Goal: Information Seeking & Learning: Learn about a topic

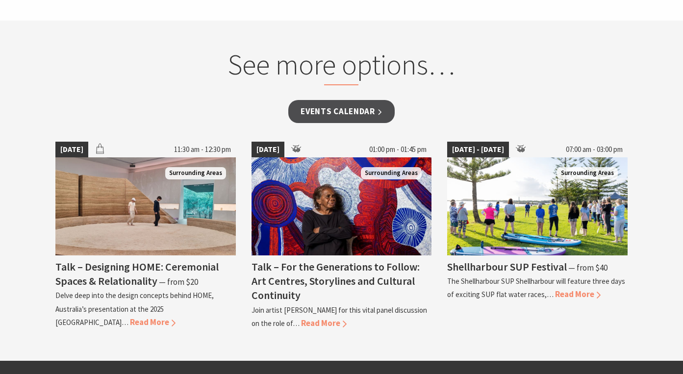
scroll to position [788, 0]
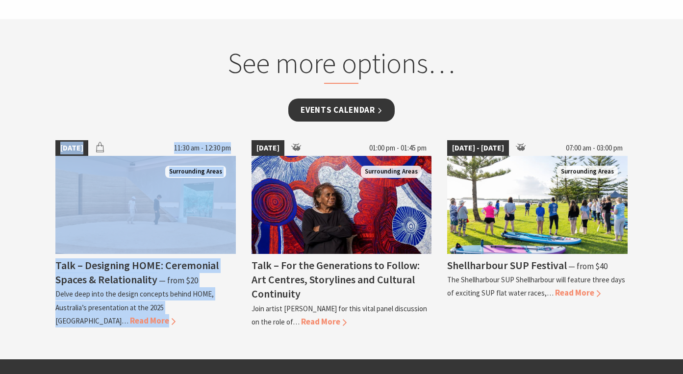
click at [329, 115] on link "Events Calendar" at bounding box center [341, 110] width 106 height 23
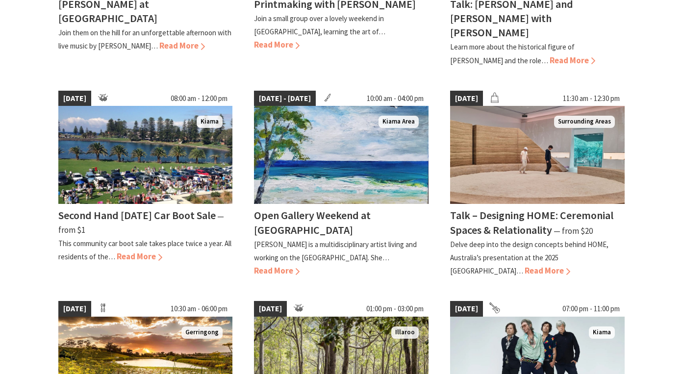
scroll to position [662, 0]
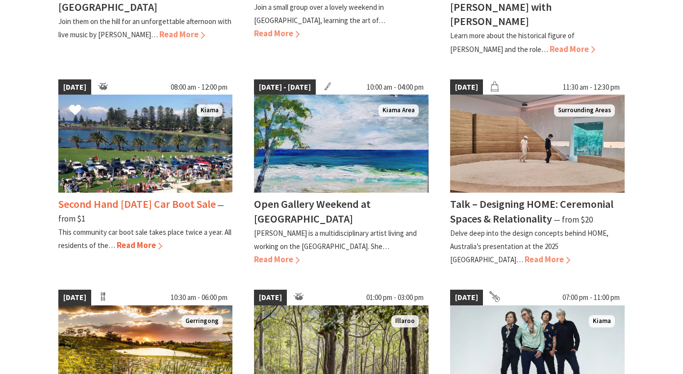
click at [123, 240] on span "Read More" at bounding box center [140, 245] width 46 height 11
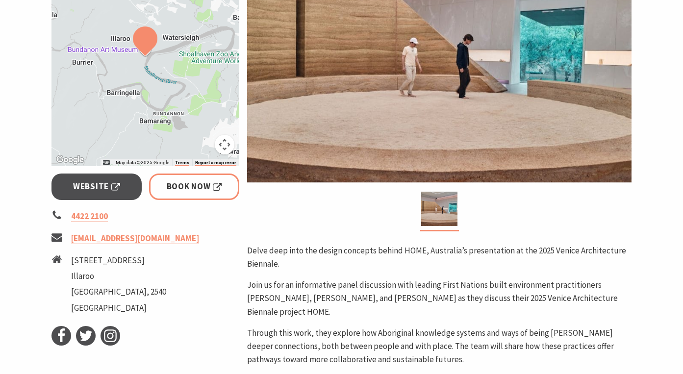
scroll to position [296, 0]
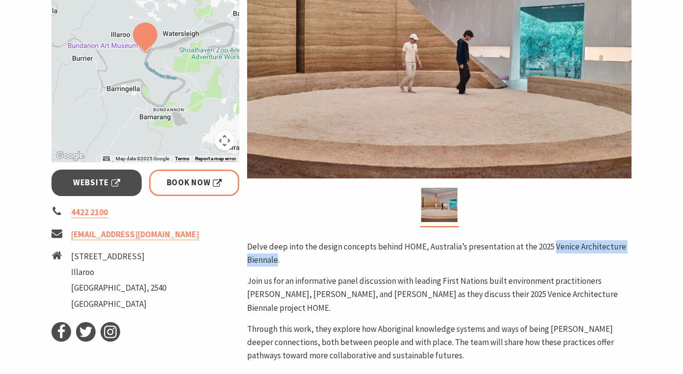
drag, startPoint x: 550, startPoint y: 246, endPoint x: 277, endPoint y: 262, distance: 273.7
click at [277, 262] on p "Delve deep into the design concepts behind HOME, Australia’s presentation at th…" at bounding box center [439, 253] width 385 height 26
copy p "Venice Architecture Biennale"
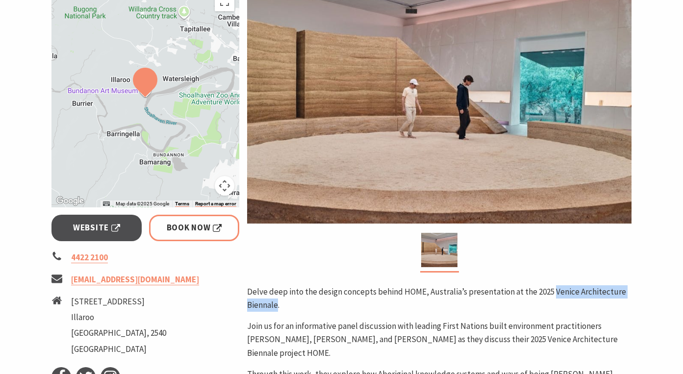
scroll to position [232, 0]
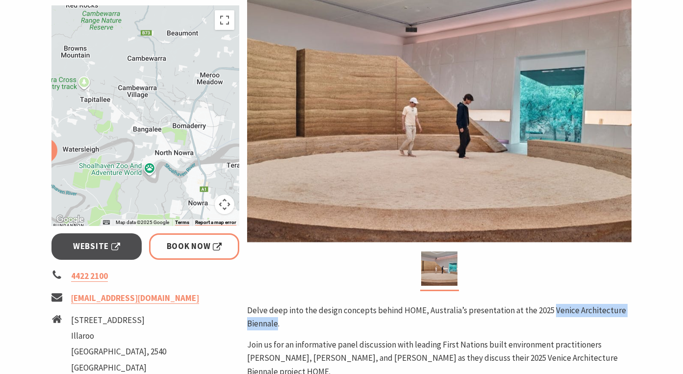
drag, startPoint x: 144, startPoint y: 130, endPoint x: 43, endPoint y: 184, distance: 114.5
click at [43, 184] on section "Home Events Markets Talk – Designing HOME: Ceremonial Spaces & Relationality Ta…" at bounding box center [341, 224] width 683 height 806
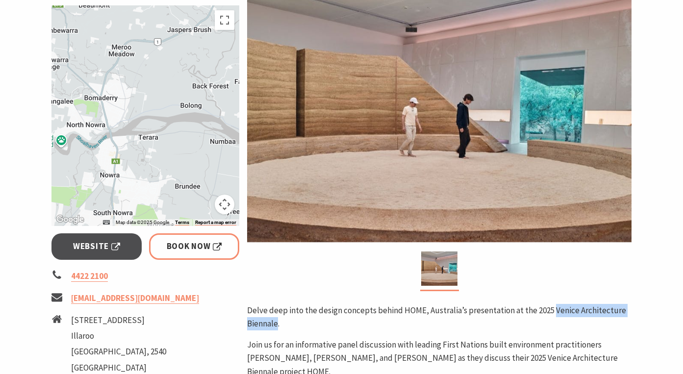
drag, startPoint x: 176, startPoint y: 176, endPoint x: 86, endPoint y: 147, distance: 93.7
click at [86, 147] on div at bounding box center [146, 115] width 188 height 221
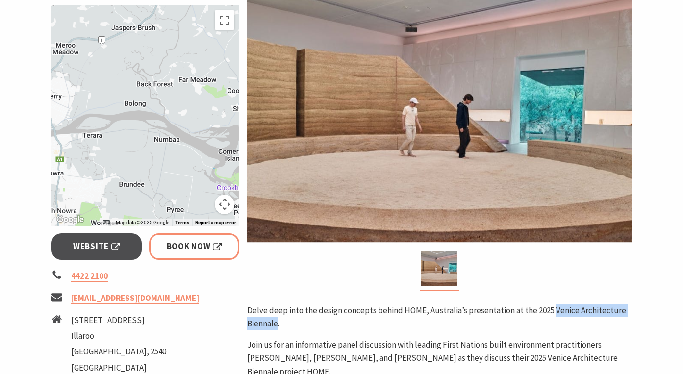
drag, startPoint x: 169, startPoint y: 155, endPoint x: 93, endPoint y: 151, distance: 76.1
click at [93, 151] on div at bounding box center [146, 115] width 188 height 221
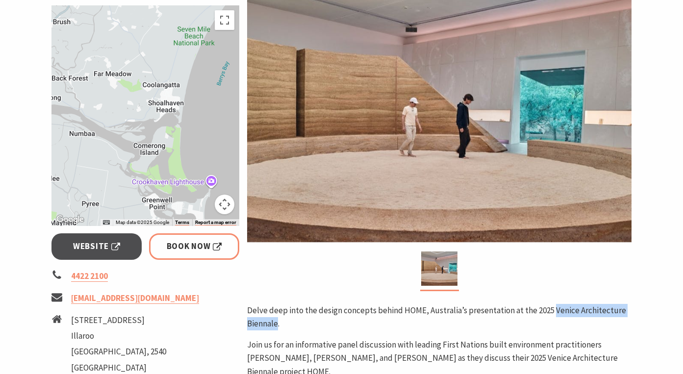
drag, startPoint x: 179, startPoint y: 157, endPoint x: 91, endPoint y: 153, distance: 87.4
click at [91, 153] on div at bounding box center [146, 115] width 188 height 221
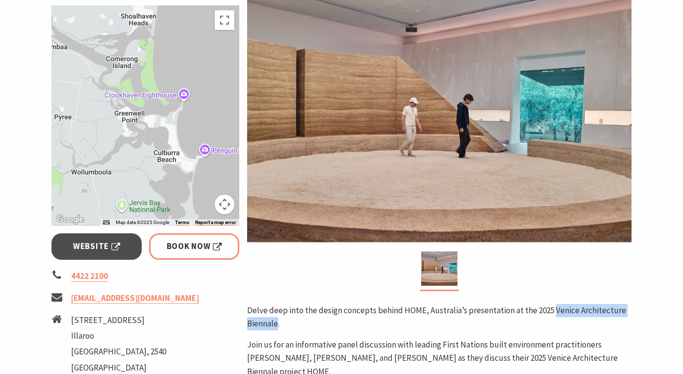
drag, startPoint x: 152, startPoint y: 178, endPoint x: 121, endPoint y: 89, distance: 94.5
click at [121, 89] on div at bounding box center [146, 115] width 188 height 221
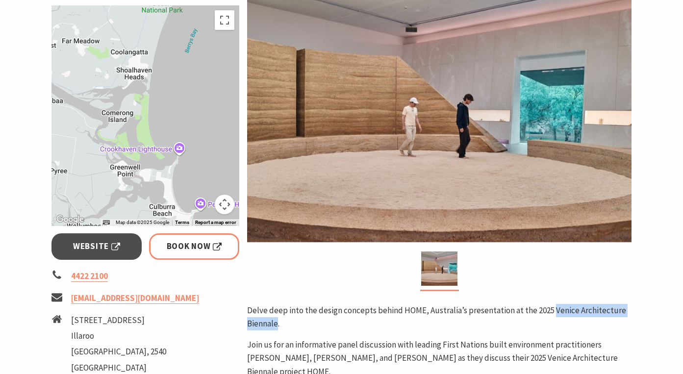
drag, startPoint x: 122, startPoint y: 154, endPoint x: 123, endPoint y: 207, distance: 53.5
click at [123, 207] on div at bounding box center [146, 115] width 188 height 221
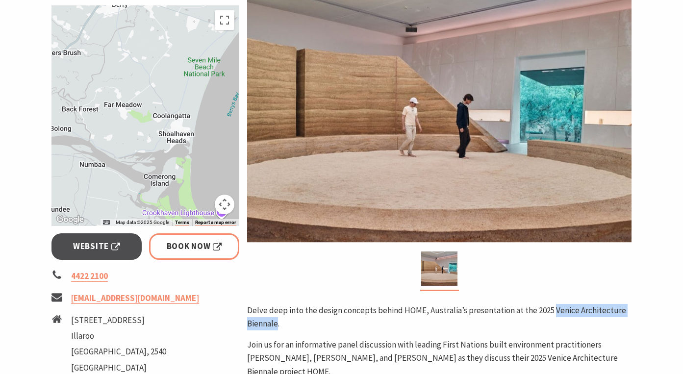
drag, startPoint x: 134, startPoint y: 90, endPoint x: 180, endPoint y: 155, distance: 78.8
click at [180, 155] on div at bounding box center [146, 115] width 188 height 221
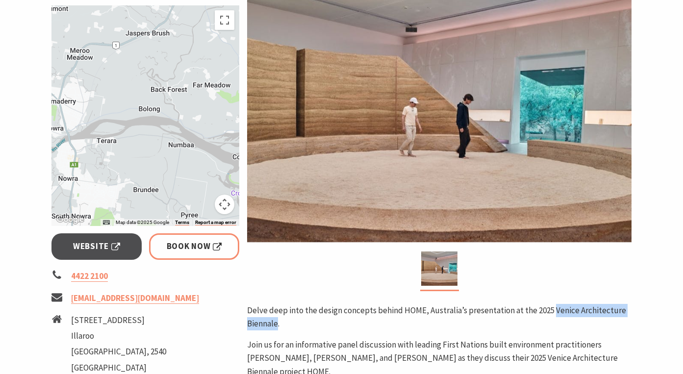
drag, startPoint x: 96, startPoint y: 160, endPoint x: 186, endPoint y: 142, distance: 92.2
click at [186, 142] on div at bounding box center [146, 115] width 188 height 221
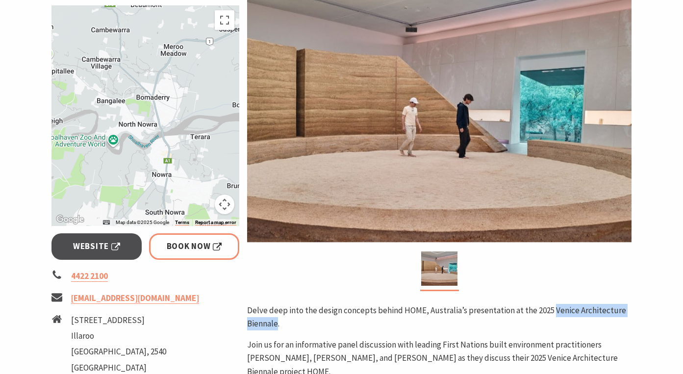
drag, startPoint x: 103, startPoint y: 155, endPoint x: 193, endPoint y: 152, distance: 89.3
click at [193, 152] on div at bounding box center [146, 115] width 188 height 221
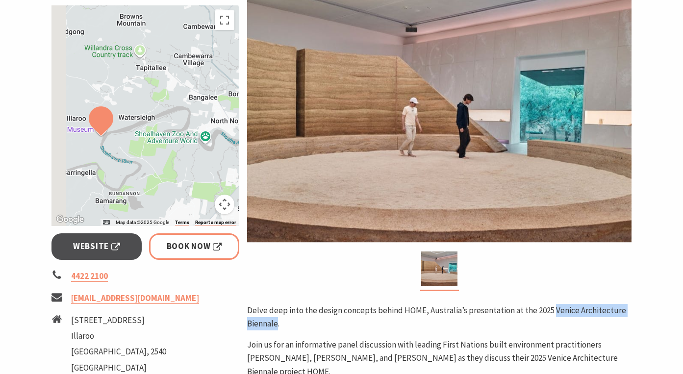
drag, startPoint x: 110, startPoint y: 158, endPoint x: 232, endPoint y: 151, distance: 122.4
click at [232, 151] on div at bounding box center [146, 115] width 188 height 221
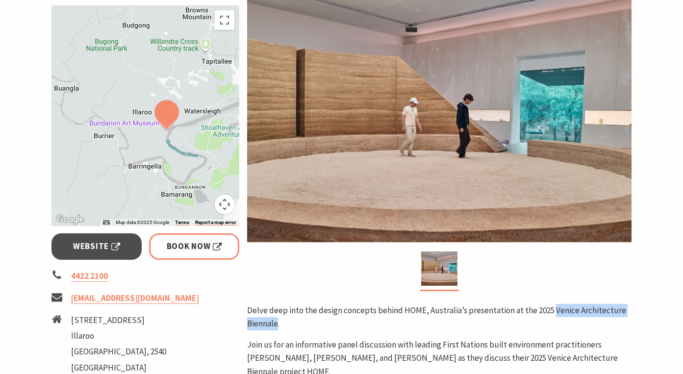
drag, startPoint x: 76, startPoint y: 177, endPoint x: 127, endPoint y: 174, distance: 51.6
click at [127, 174] on div at bounding box center [146, 115] width 188 height 221
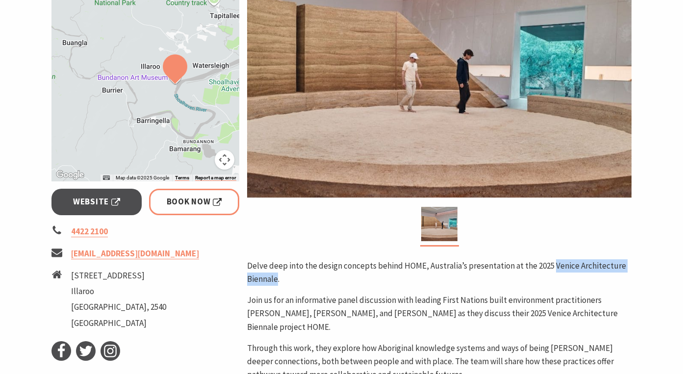
click at [392, 216] on div at bounding box center [439, 227] width 385 height 40
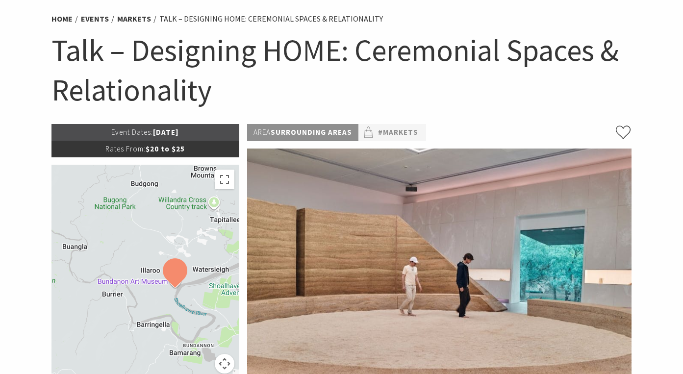
scroll to position [46, 0]
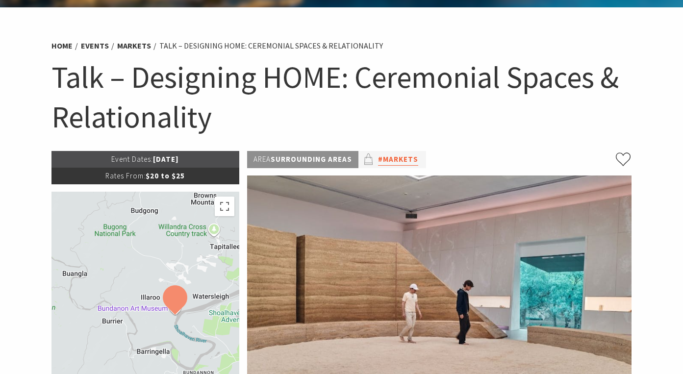
click at [414, 161] on link "#Markets" at bounding box center [398, 160] width 40 height 12
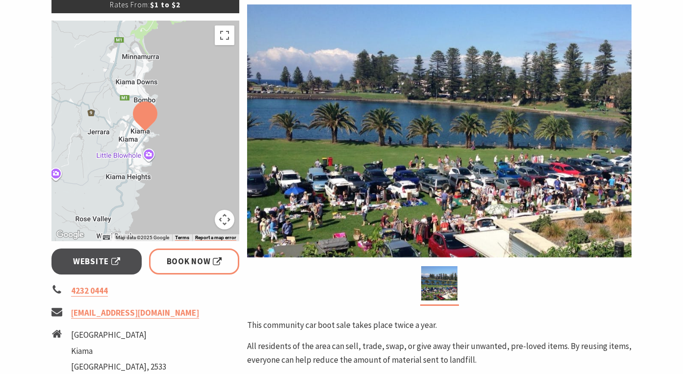
scroll to position [174, 0]
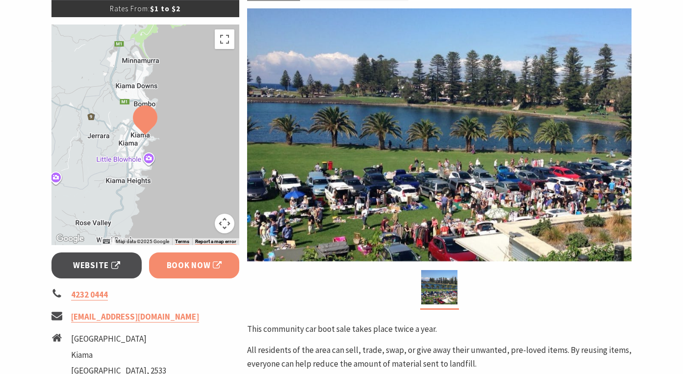
click at [220, 272] on span "Book Now" at bounding box center [194, 265] width 55 height 13
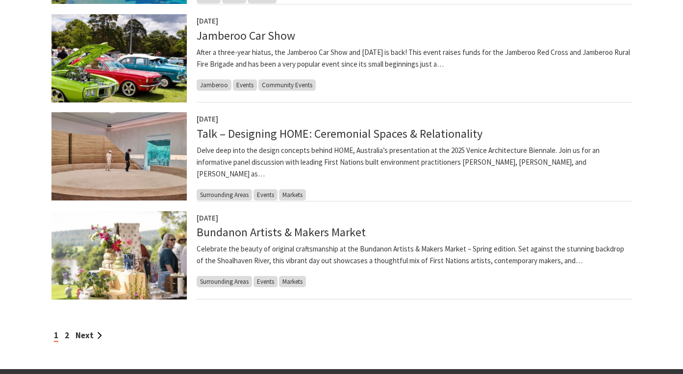
scroll to position [789, 0]
